Goal: Contribute content

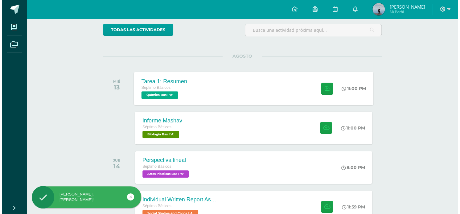
scroll to position [51, 0]
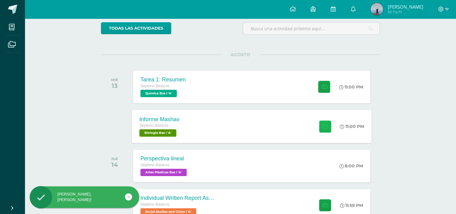
click at [323, 127] on icon at bounding box center [325, 126] width 6 height 5
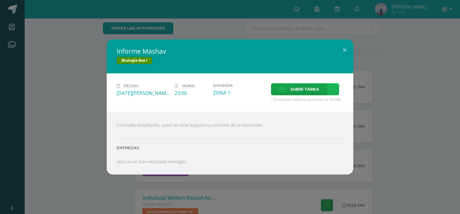
click at [335, 90] on link at bounding box center [333, 89] width 12 height 12
click at [321, 105] on link "Subir enlace" at bounding box center [311, 103] width 62 height 10
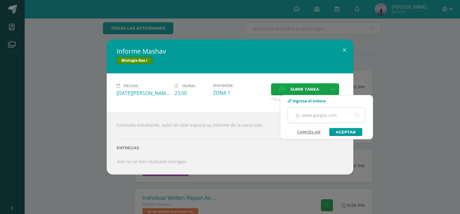
click at [303, 110] on input "text" at bounding box center [326, 115] width 77 height 15
paste input "[URL][DOMAIN_NAME]"
type input "[URL][DOMAIN_NAME]"
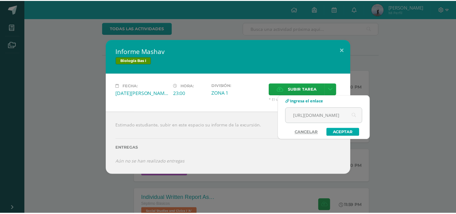
scroll to position [0, 0]
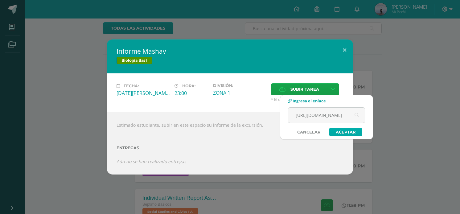
click at [342, 132] on link "Aceptar" at bounding box center [345, 132] width 33 height 8
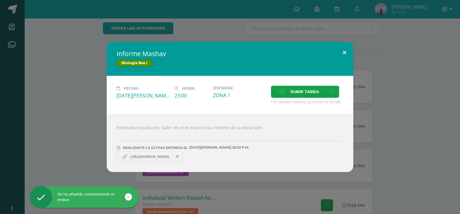
click at [345, 51] on button at bounding box center [345, 52] width 18 height 21
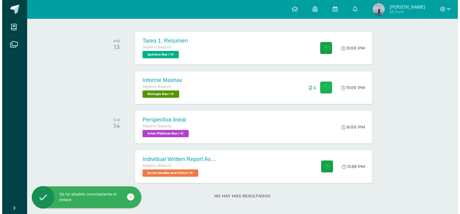
scroll to position [94, 0]
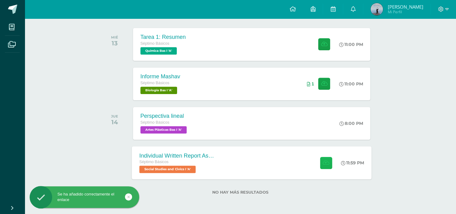
click at [324, 161] on icon at bounding box center [326, 162] width 6 height 5
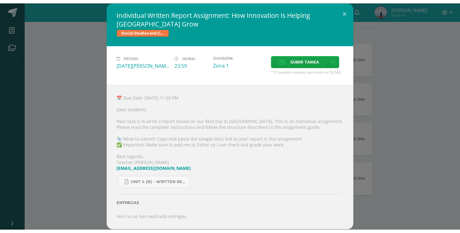
scroll to position [75, 0]
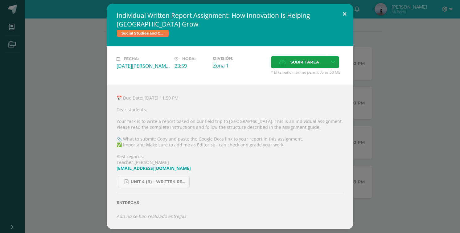
drag, startPoint x: 345, startPoint y: 22, endPoint x: 344, endPoint y: 16, distance: 5.6
click at [344, 20] on button at bounding box center [345, 14] width 18 height 21
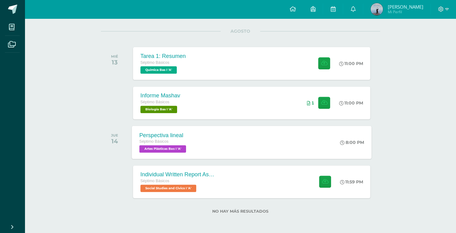
click at [266, 148] on div "Perspectiva lineal Séptimo Básicos Artes Plásticas Bas I 'A' 8:00 PM Perspectiv…" at bounding box center [252, 142] width 240 height 33
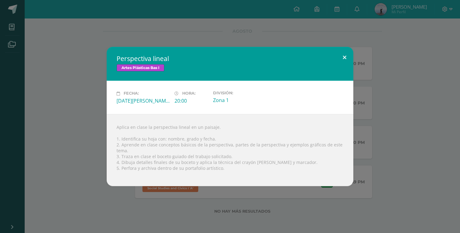
click at [342, 55] on button at bounding box center [345, 57] width 18 height 21
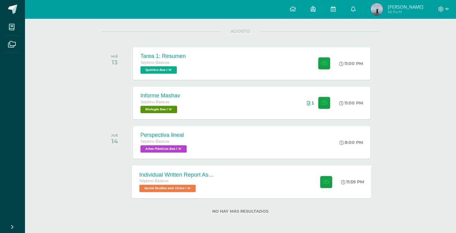
click at [185, 179] on div "Séptimo Básicos" at bounding box center [176, 181] width 75 height 7
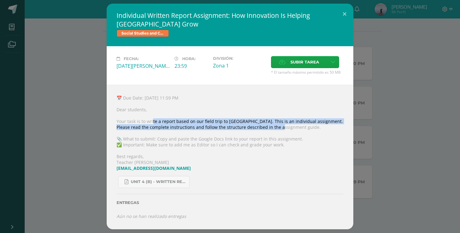
drag, startPoint x: 153, startPoint y: 123, endPoint x: 247, endPoint y: 50, distance: 118.9
click at [275, 125] on div "📅 Due Date: [DATE] 11:59 PM Dear students, Your task is to write a report based…" at bounding box center [230, 157] width 247 height 145
click at [196, 124] on div "📅 Due Date: [DATE] 11:59 PM Dear students, Your task is to write a report based…" at bounding box center [230, 157] width 247 height 145
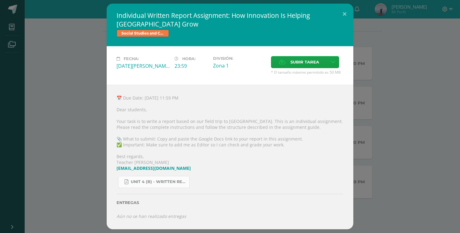
click at [167, 183] on span "Unit 4 (B) - Written Report Assignment_ How Innovation Is Helping [GEOGRAPHIC_D…" at bounding box center [159, 181] width 56 height 5
click at [345, 16] on button at bounding box center [345, 14] width 18 height 21
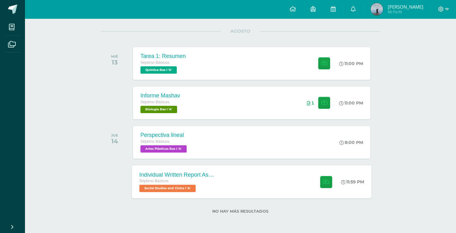
click at [255, 187] on div "Individual Written Report Assignment: How Innovation Is Helping [GEOGRAPHIC_DAT…" at bounding box center [252, 181] width 240 height 33
